Goal: Transaction & Acquisition: Purchase product/service

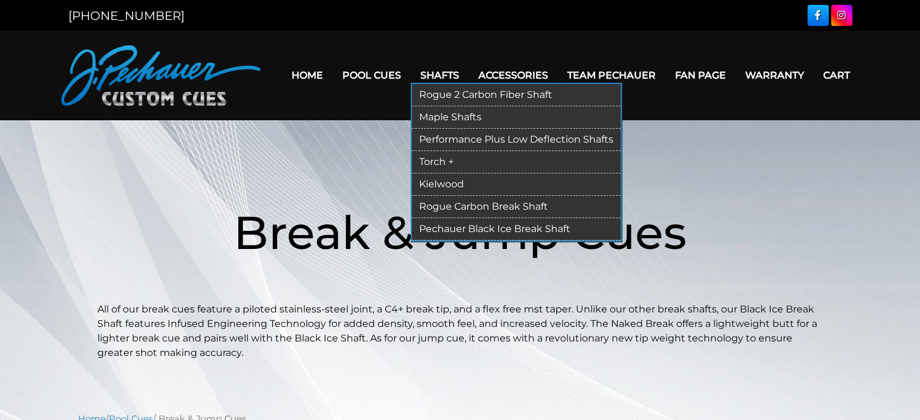
click at [472, 229] on link "Pechauer Black Ice Break Shaft" at bounding box center [516, 229] width 209 height 22
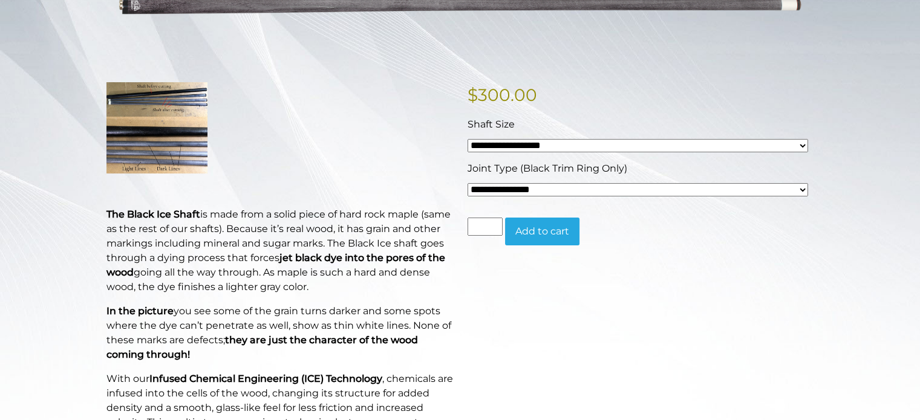
scroll to position [247, 0]
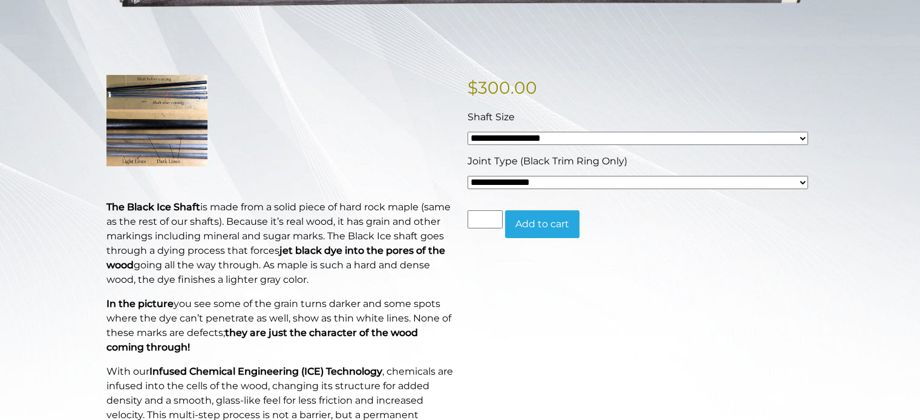
click at [803, 181] on select "**********" at bounding box center [638, 182] width 341 height 13
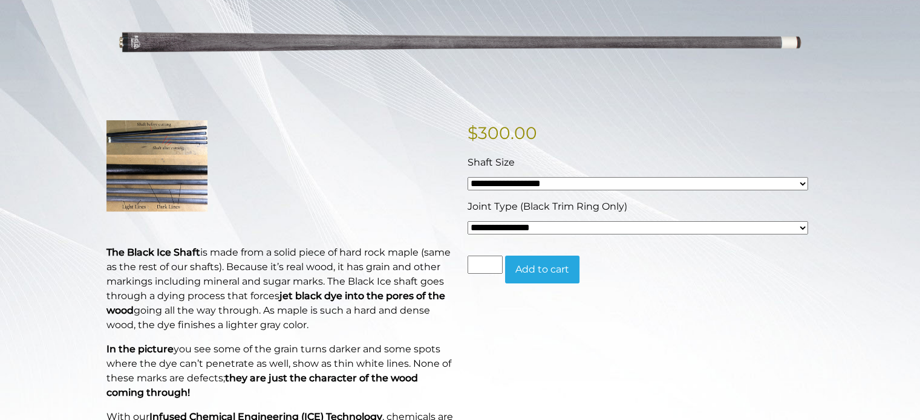
scroll to position [0, 0]
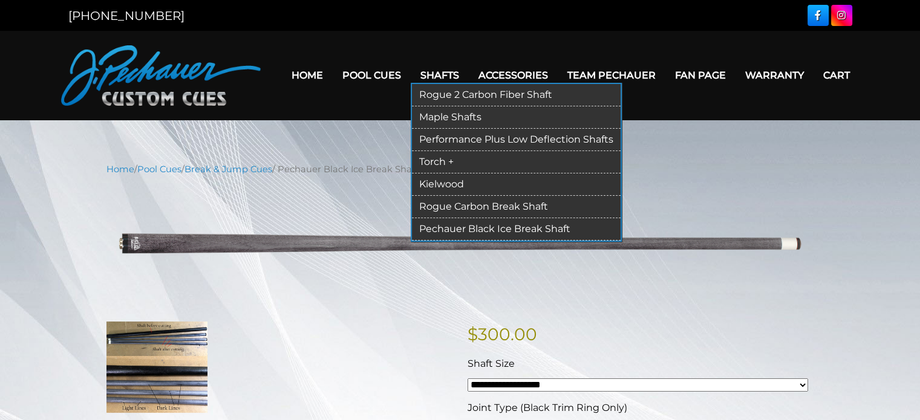
click at [503, 204] on link "Rogue Carbon Break Shaft" at bounding box center [516, 207] width 209 height 22
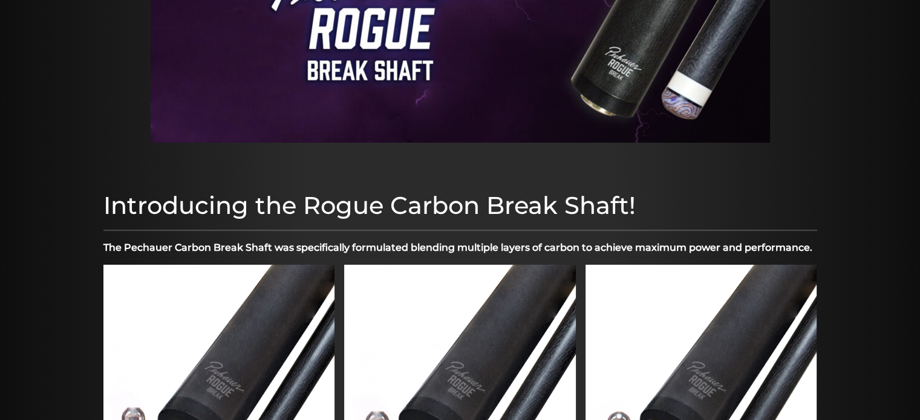
scroll to position [209, 0]
